Goal: Transaction & Acquisition: Purchase product/service

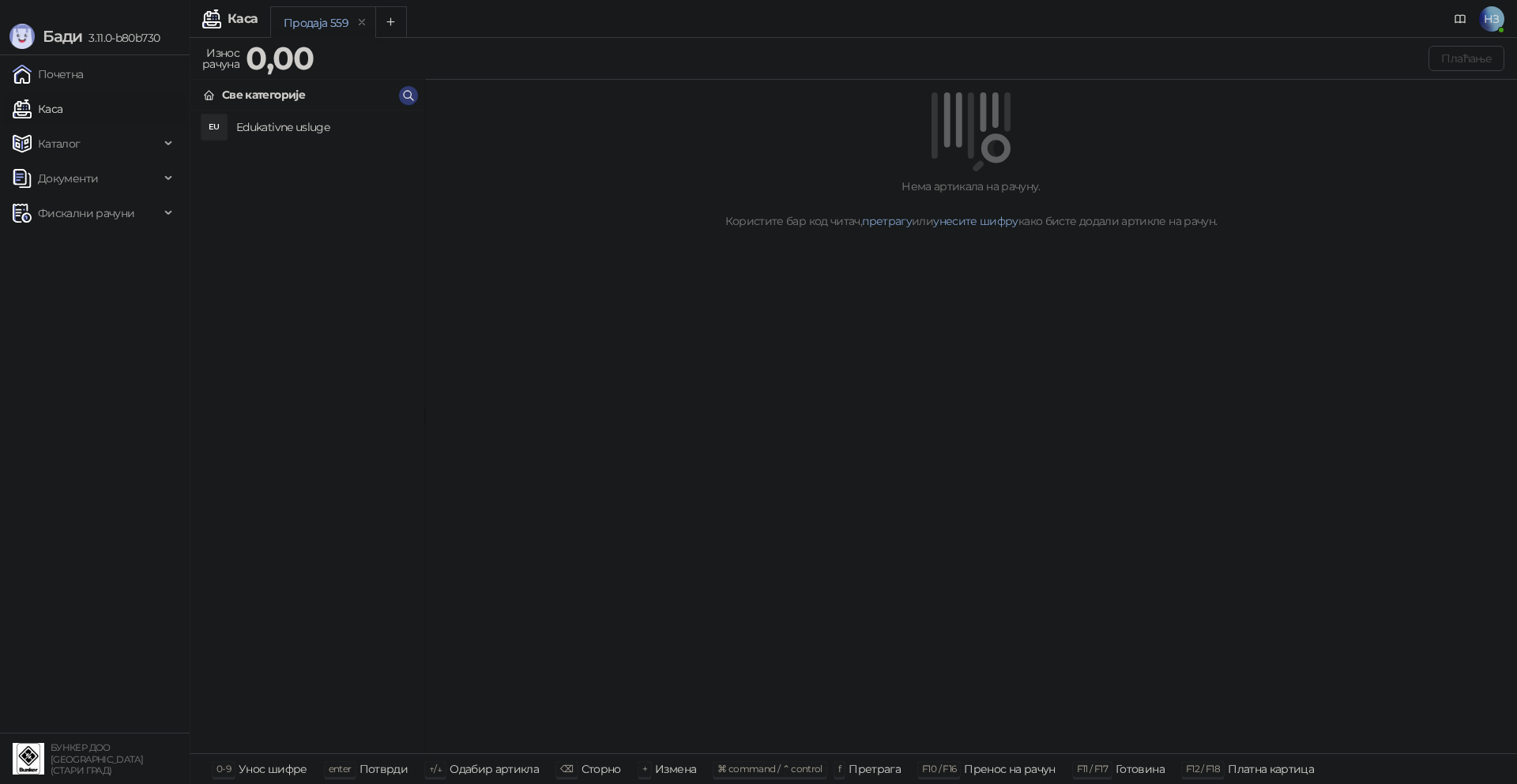
click at [306, 127] on h4 "Edukativne usluge" at bounding box center [323, 127] width 175 height 25
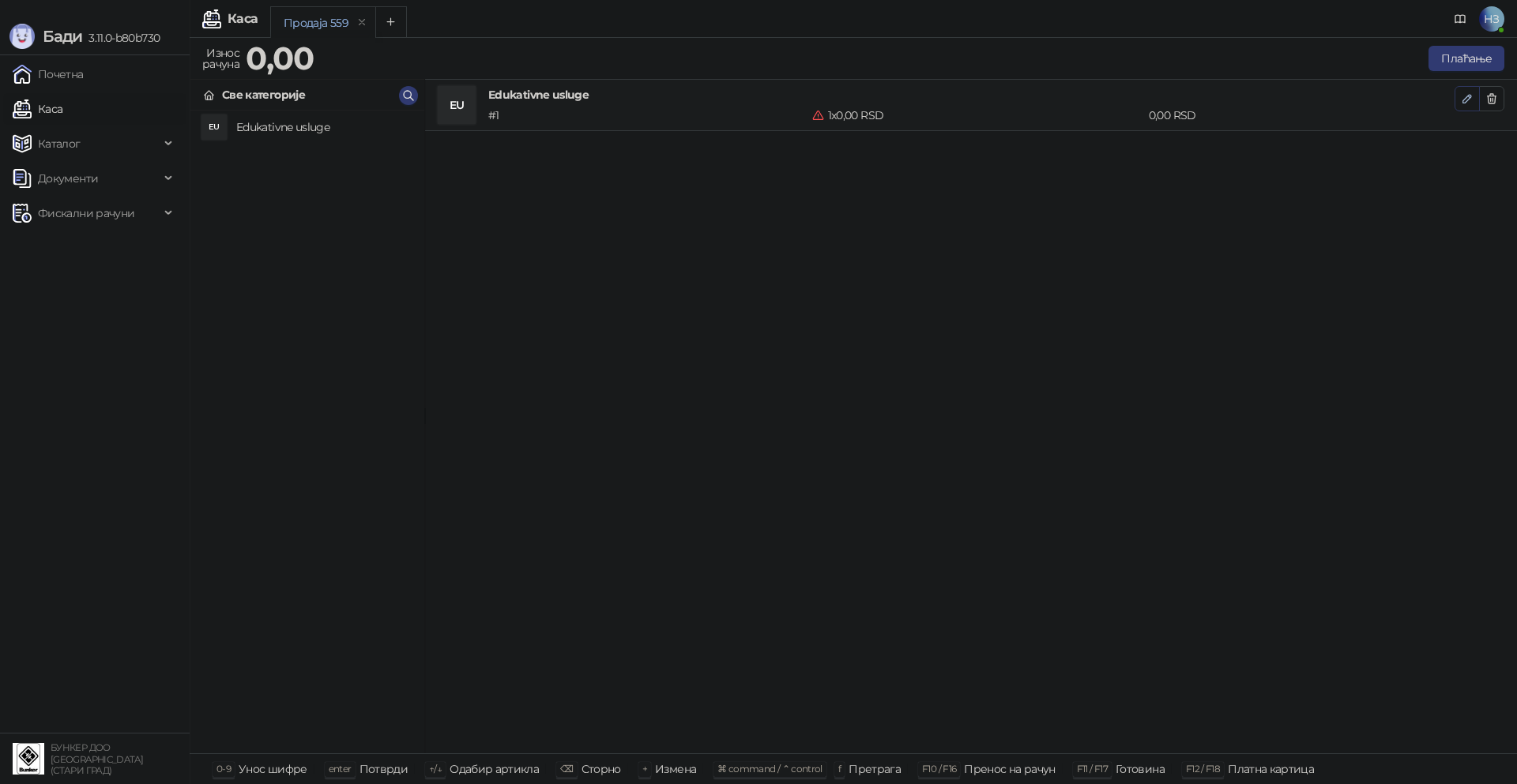
click at [1470, 97] on icon "button" at bounding box center [1467, 98] width 8 height 8
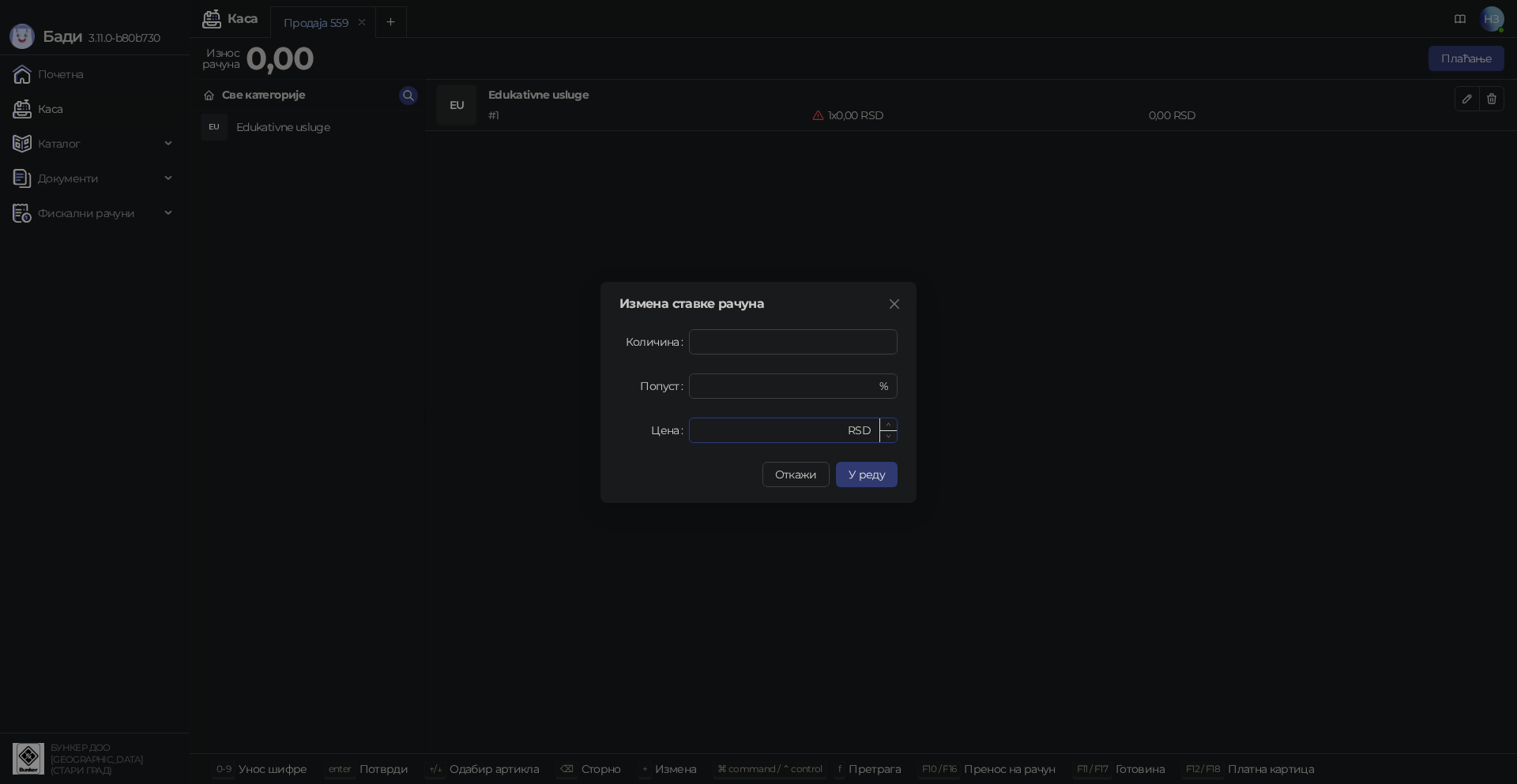
drag, startPoint x: 735, startPoint y: 428, endPoint x: 689, endPoint y: 429, distance: 46.0
click at [689, 429] on div "* RSD" at bounding box center [793, 430] width 209 height 25
type input "****"
click at [856, 479] on span "У реду" at bounding box center [867, 474] width 36 height 14
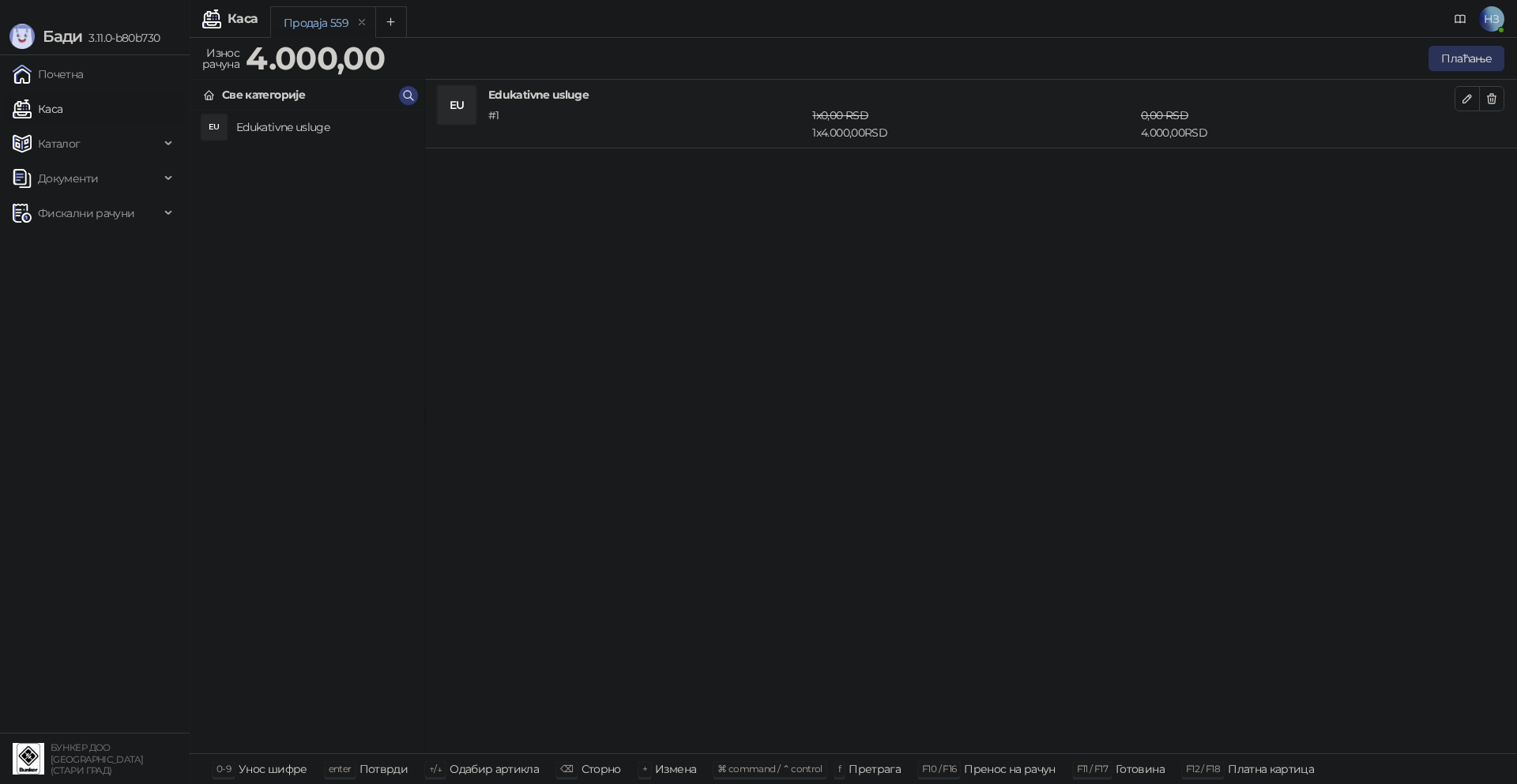
click at [1461, 58] on button "Плаћање" at bounding box center [1466, 58] width 76 height 25
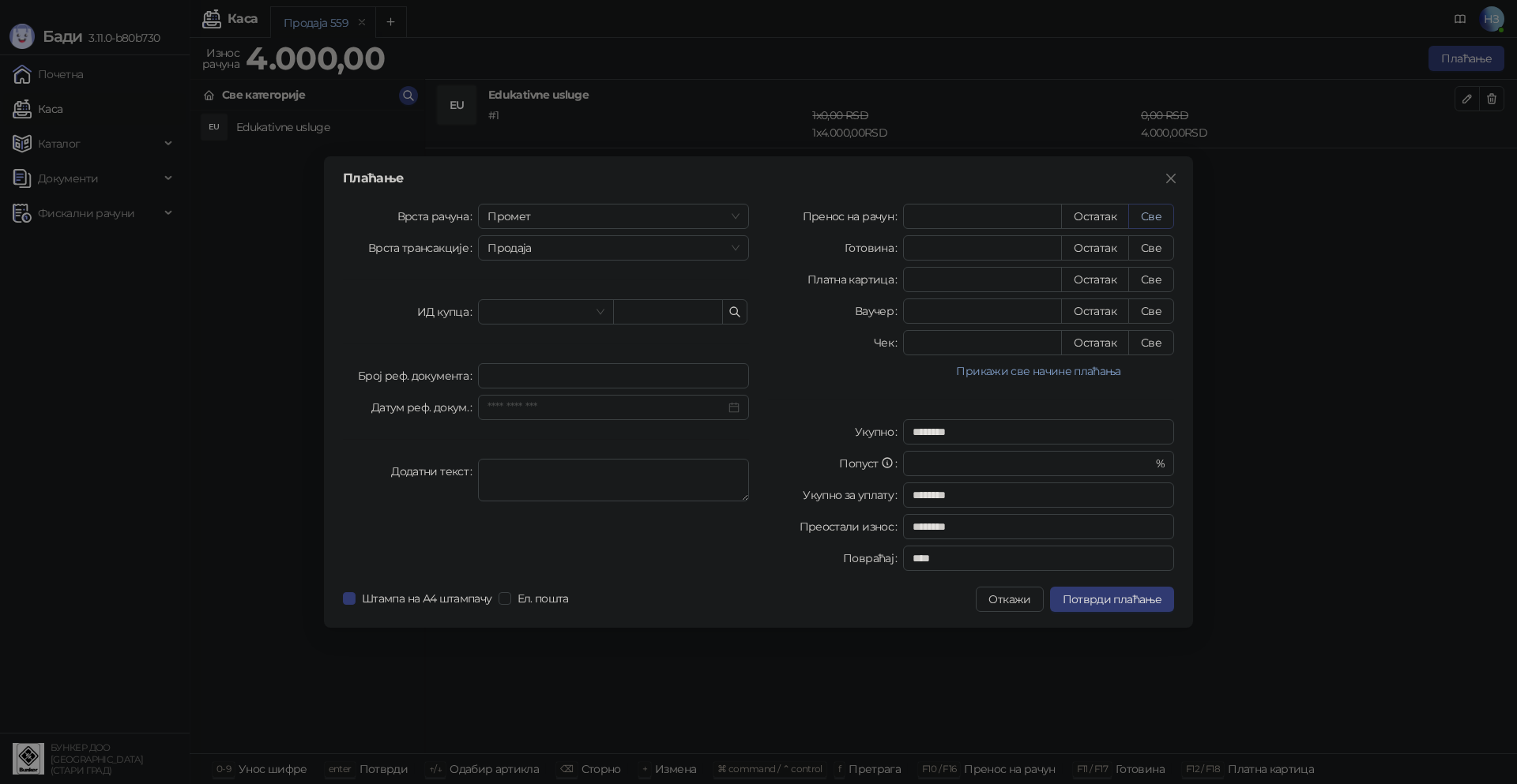
click at [1159, 218] on button "Све" at bounding box center [1152, 216] width 46 height 25
type input "****"
click at [1104, 593] on span "Потврди плаћање" at bounding box center [1111, 599] width 99 height 14
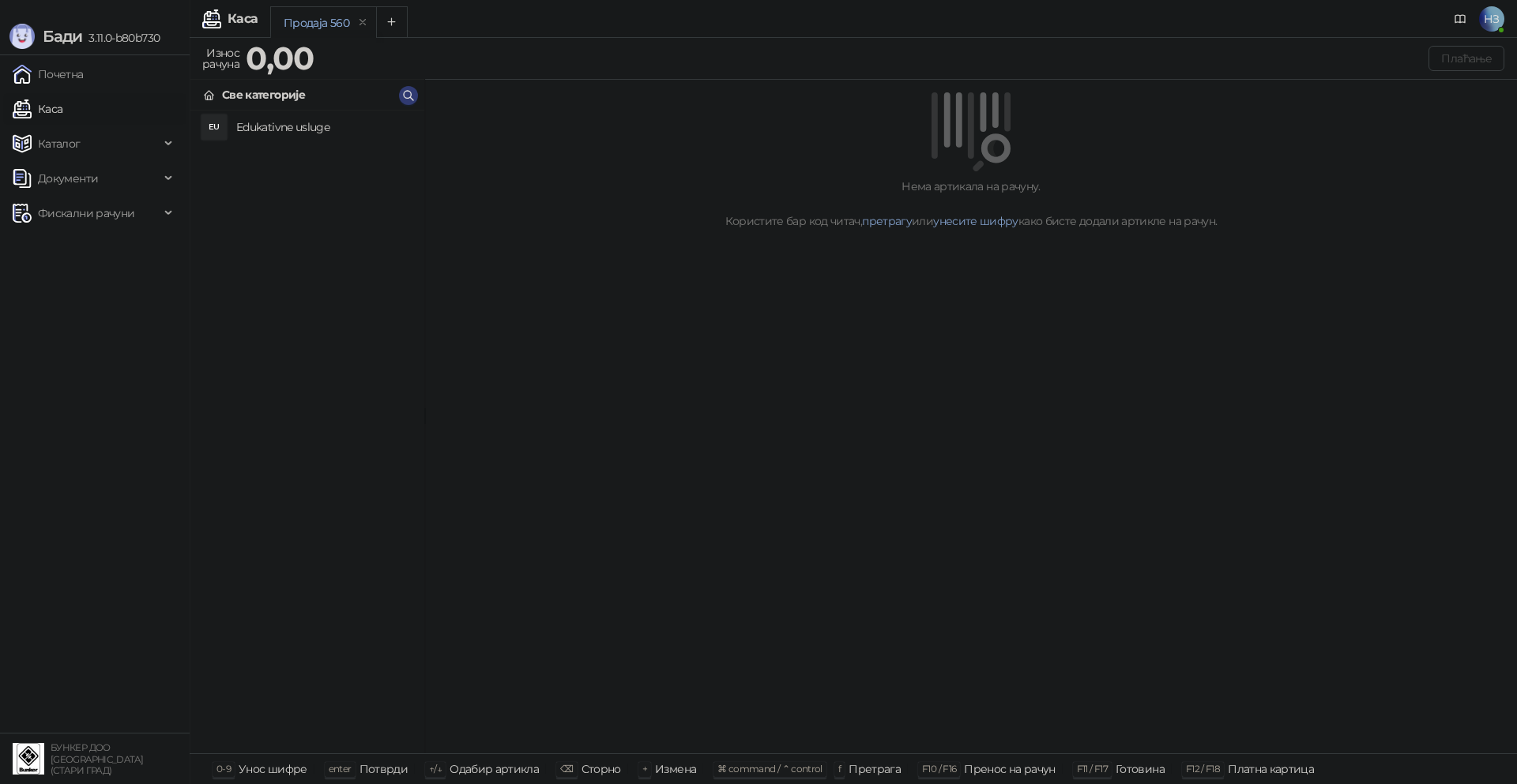
click at [313, 129] on h4 "Edukativne usluge" at bounding box center [323, 127] width 175 height 25
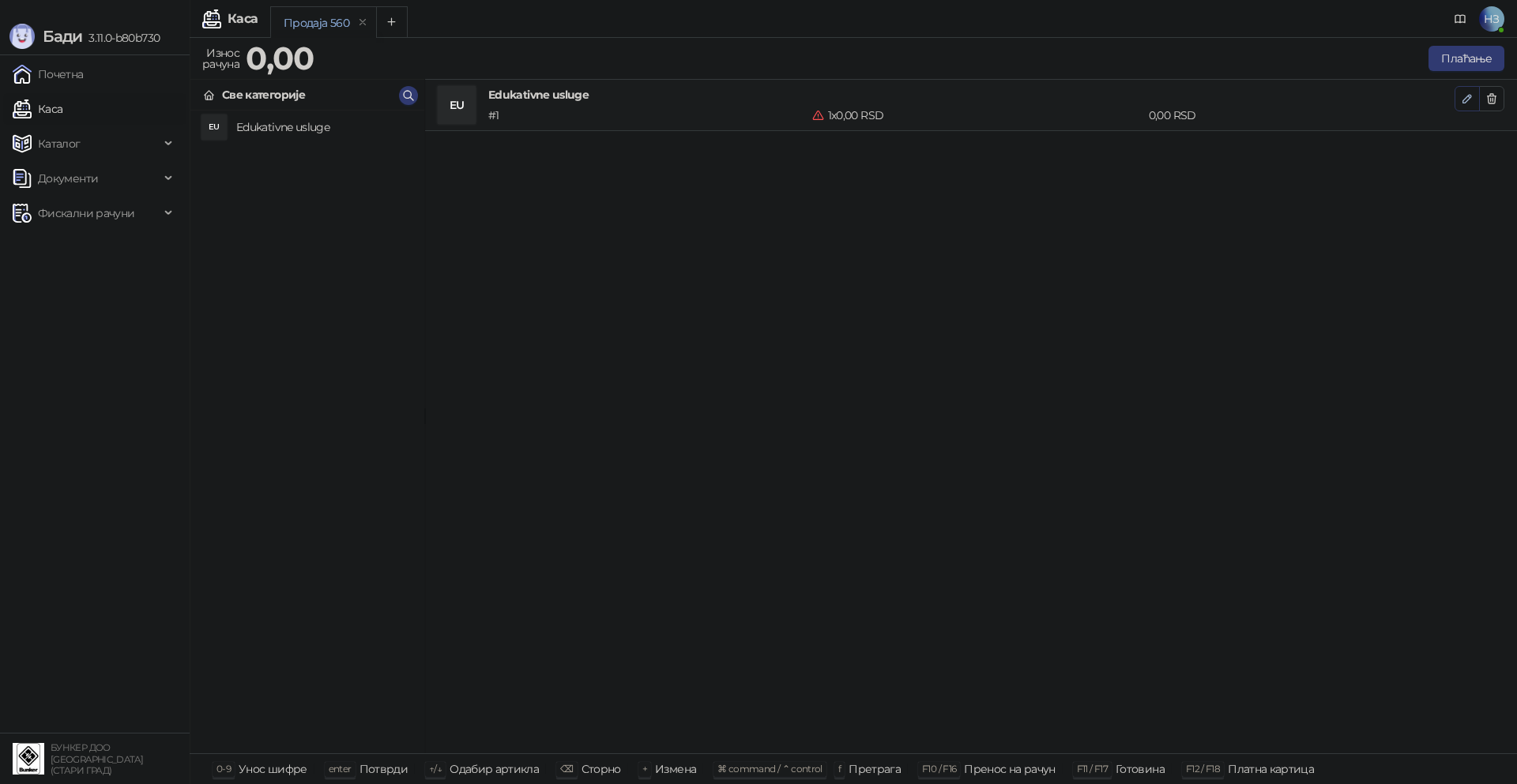
click at [1465, 98] on icon "button" at bounding box center [1467, 98] width 8 height 8
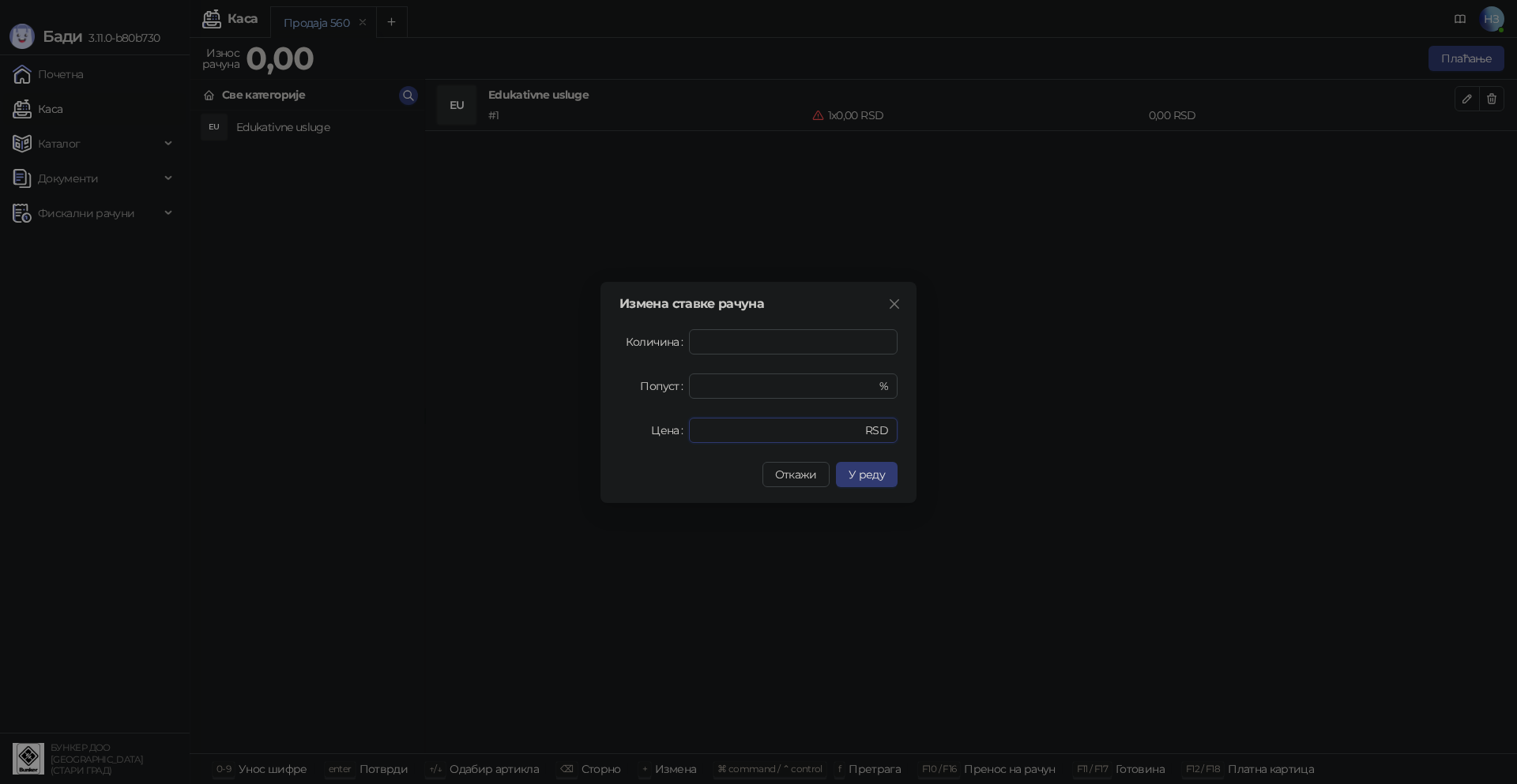
drag, startPoint x: 732, startPoint y: 431, endPoint x: 671, endPoint y: 429, distance: 61.0
click at [671, 429] on div "Цена * RSD" at bounding box center [758, 430] width 278 height 25
type input "****"
click at [879, 483] on button "У реду" at bounding box center [867, 474] width 61 height 25
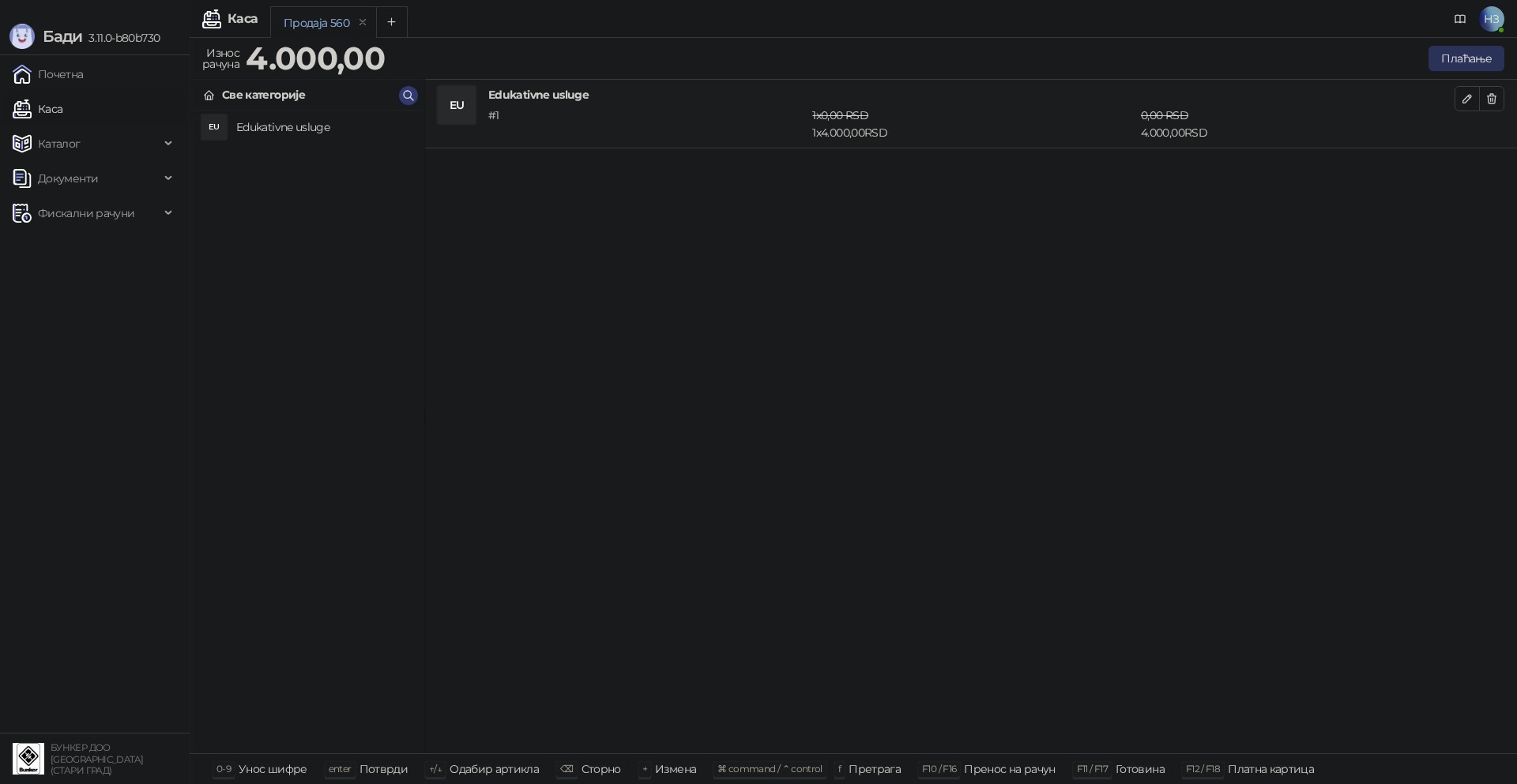
click at [1451, 61] on button "Плаћање" at bounding box center [1466, 58] width 76 height 25
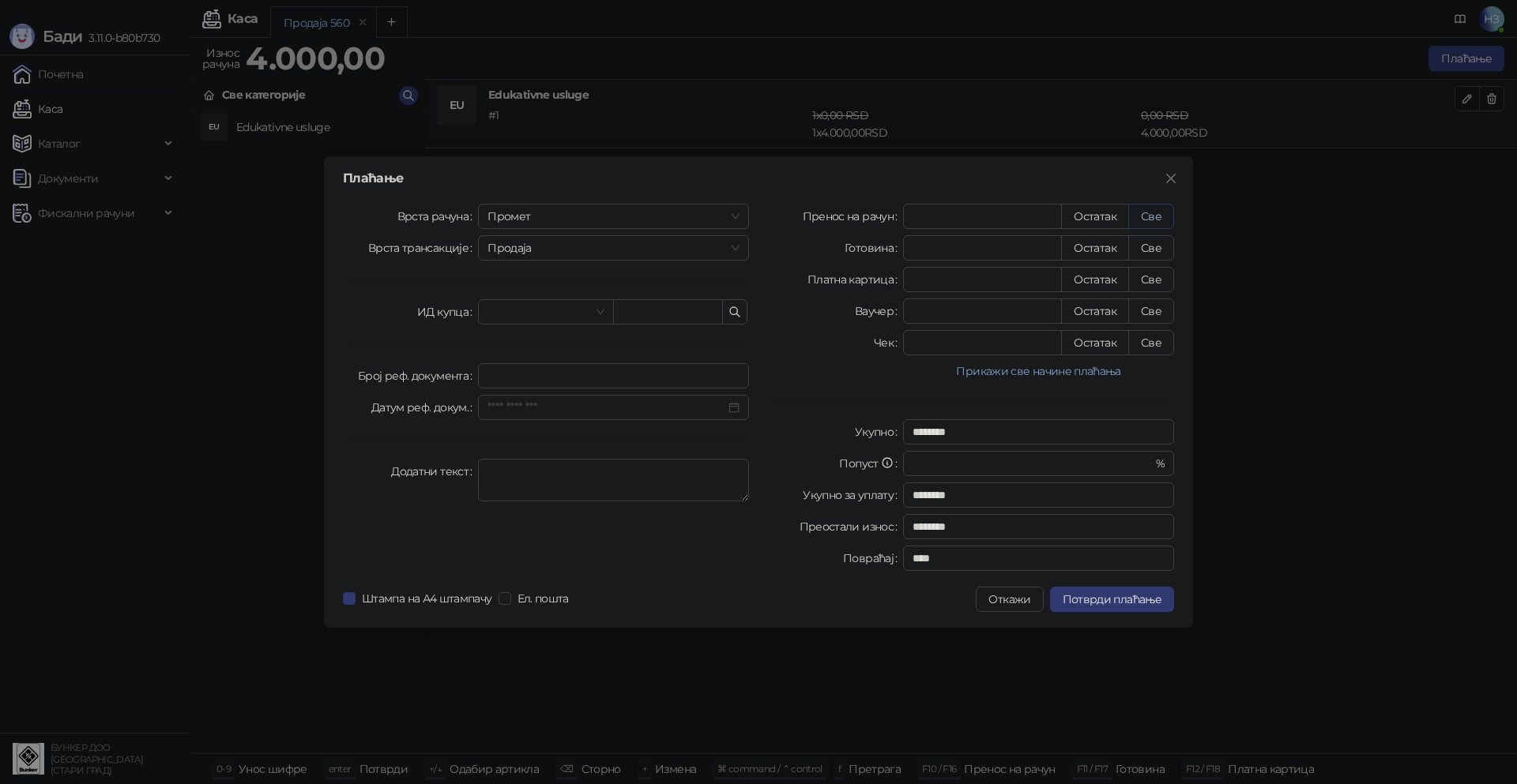
click at [1146, 217] on button "Све" at bounding box center [1152, 216] width 46 height 25
type input "****"
click at [1124, 601] on span "Потврди плаћање" at bounding box center [1111, 599] width 99 height 14
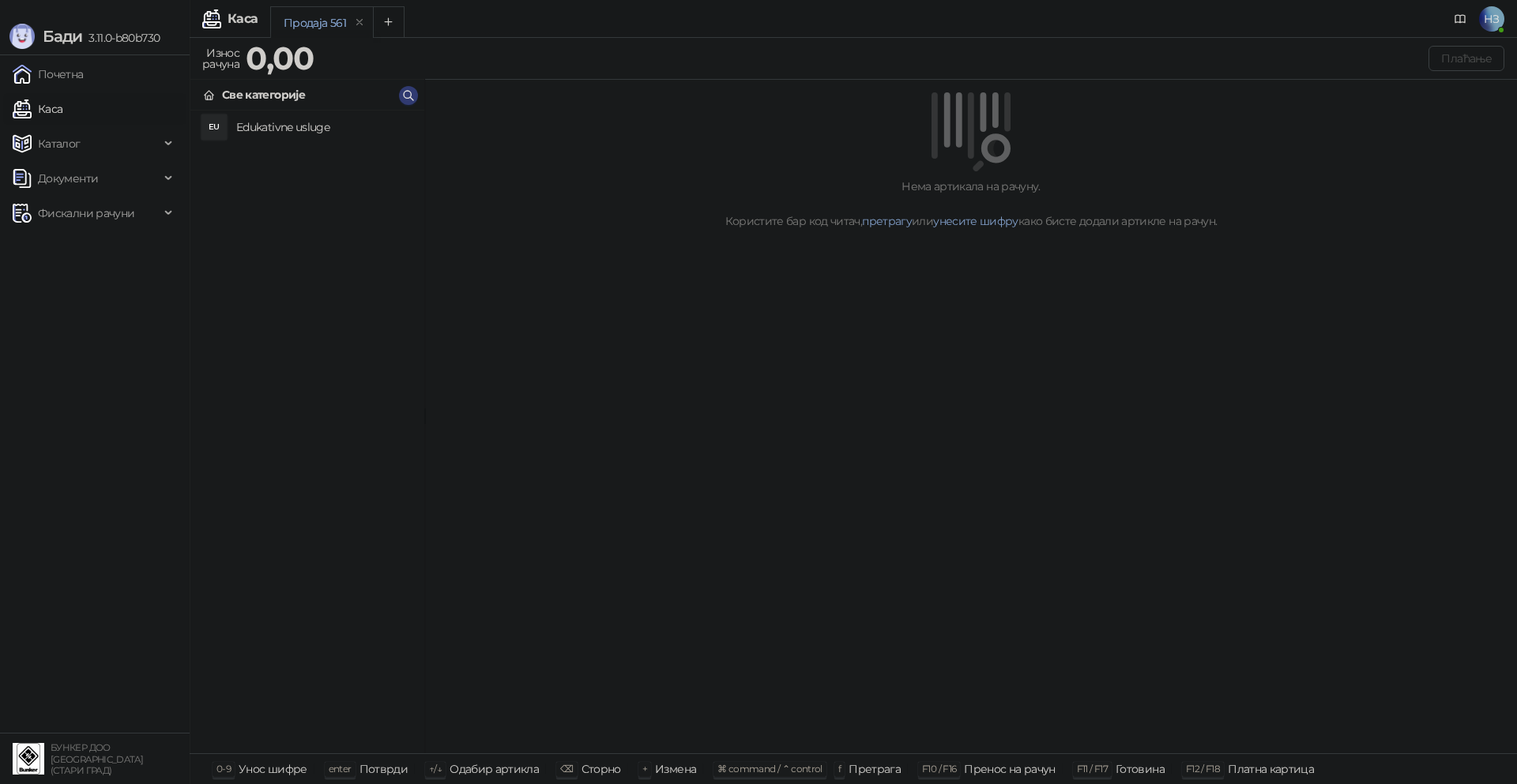
click at [81, 37] on span "Бади" at bounding box center [62, 36] width 39 height 19
click at [63, 75] on link "Почетна" at bounding box center [48, 74] width 71 height 32
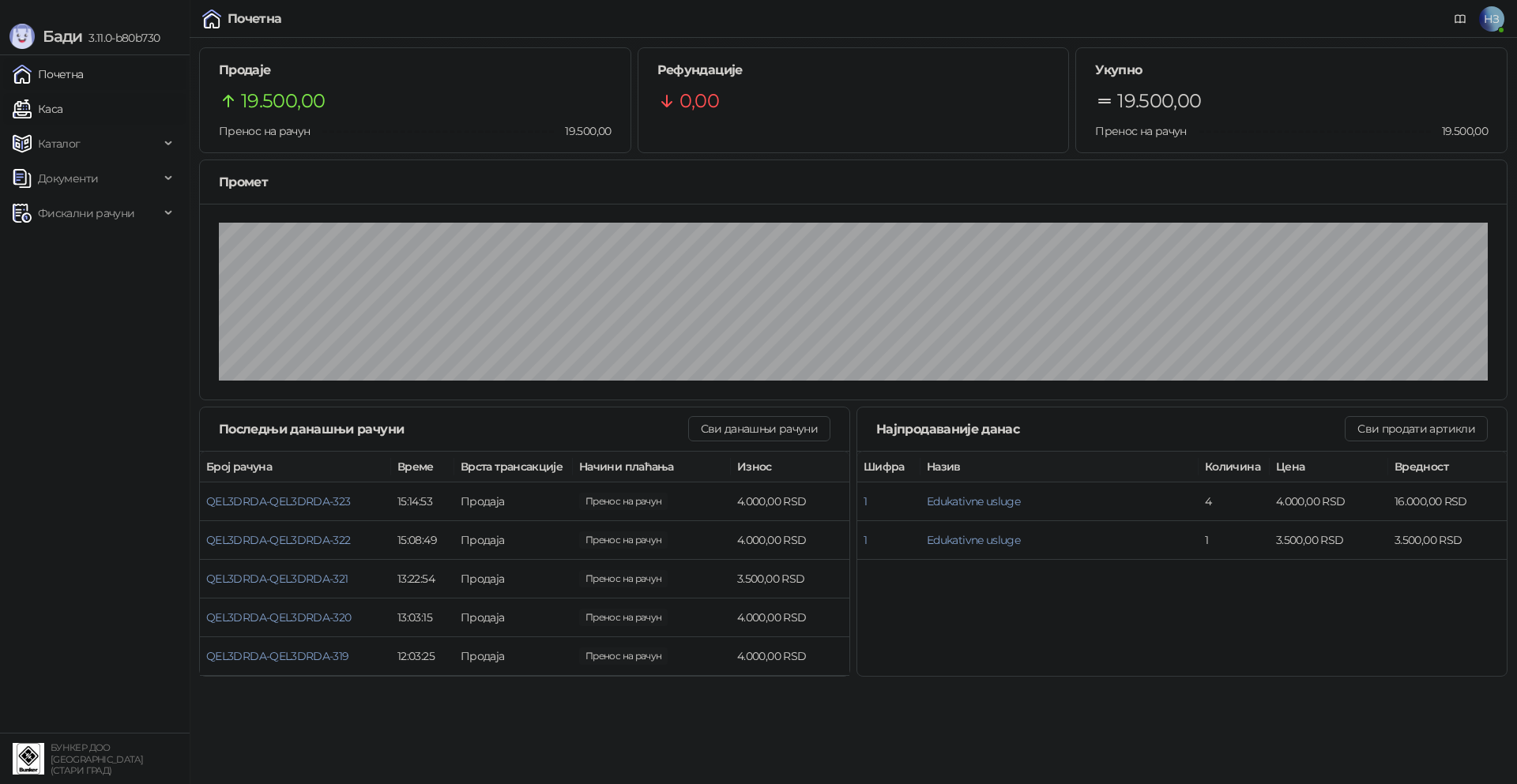
click at [24, 105] on img at bounding box center [22, 109] width 19 height 19
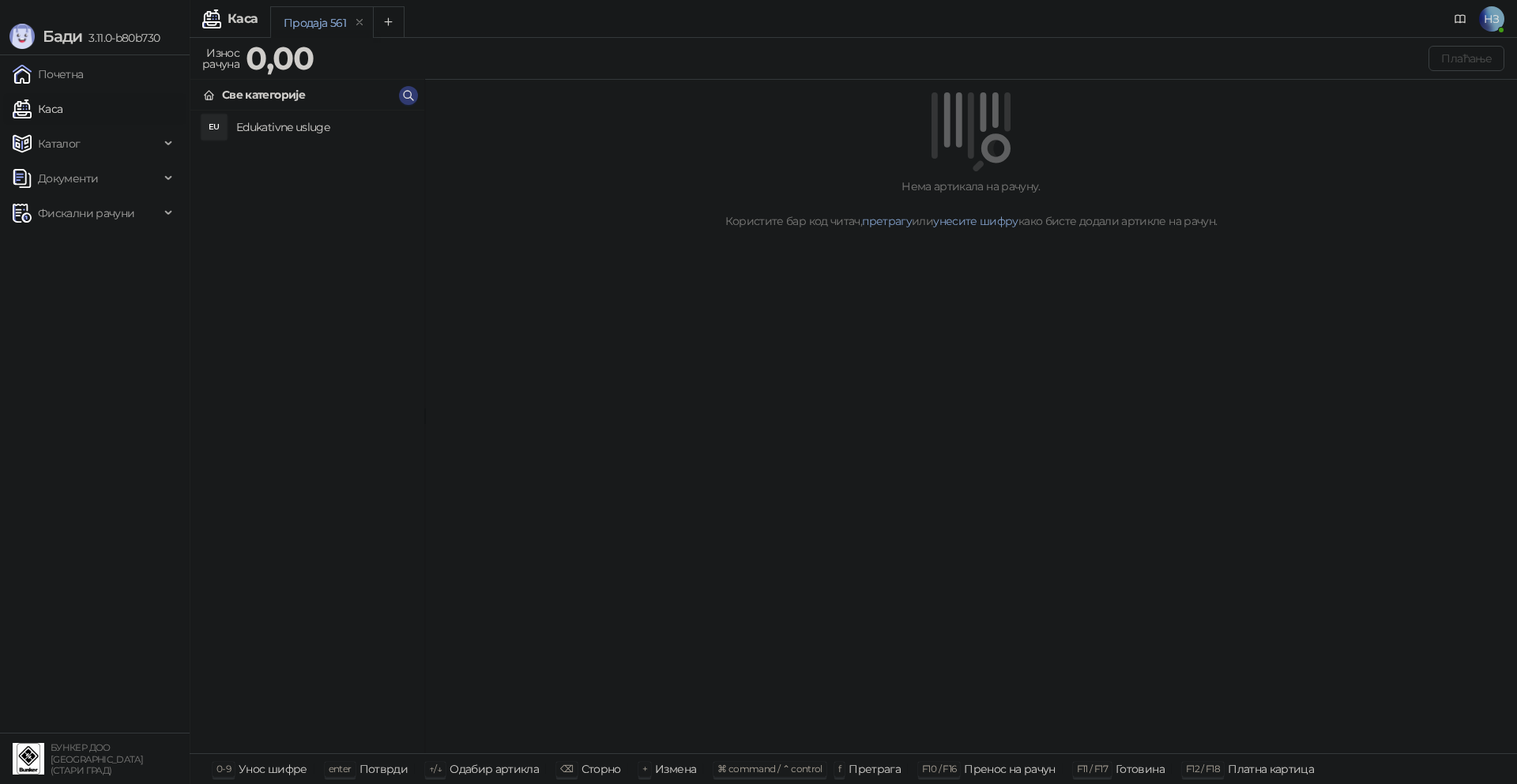
click at [62, 109] on link "Каса" at bounding box center [37, 108] width 50 height 32
